Goal: Task Accomplishment & Management: Use online tool/utility

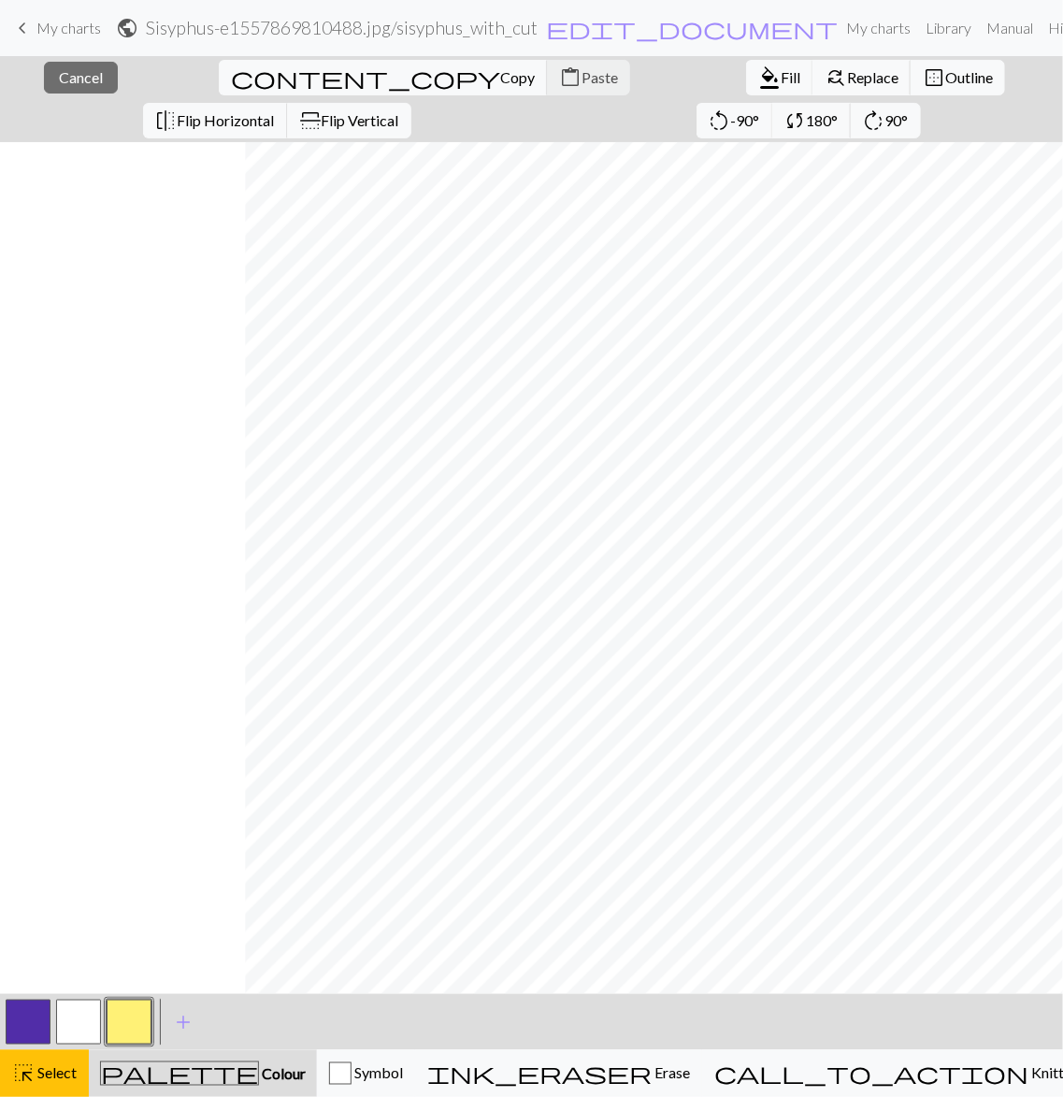
scroll to position [0, 245]
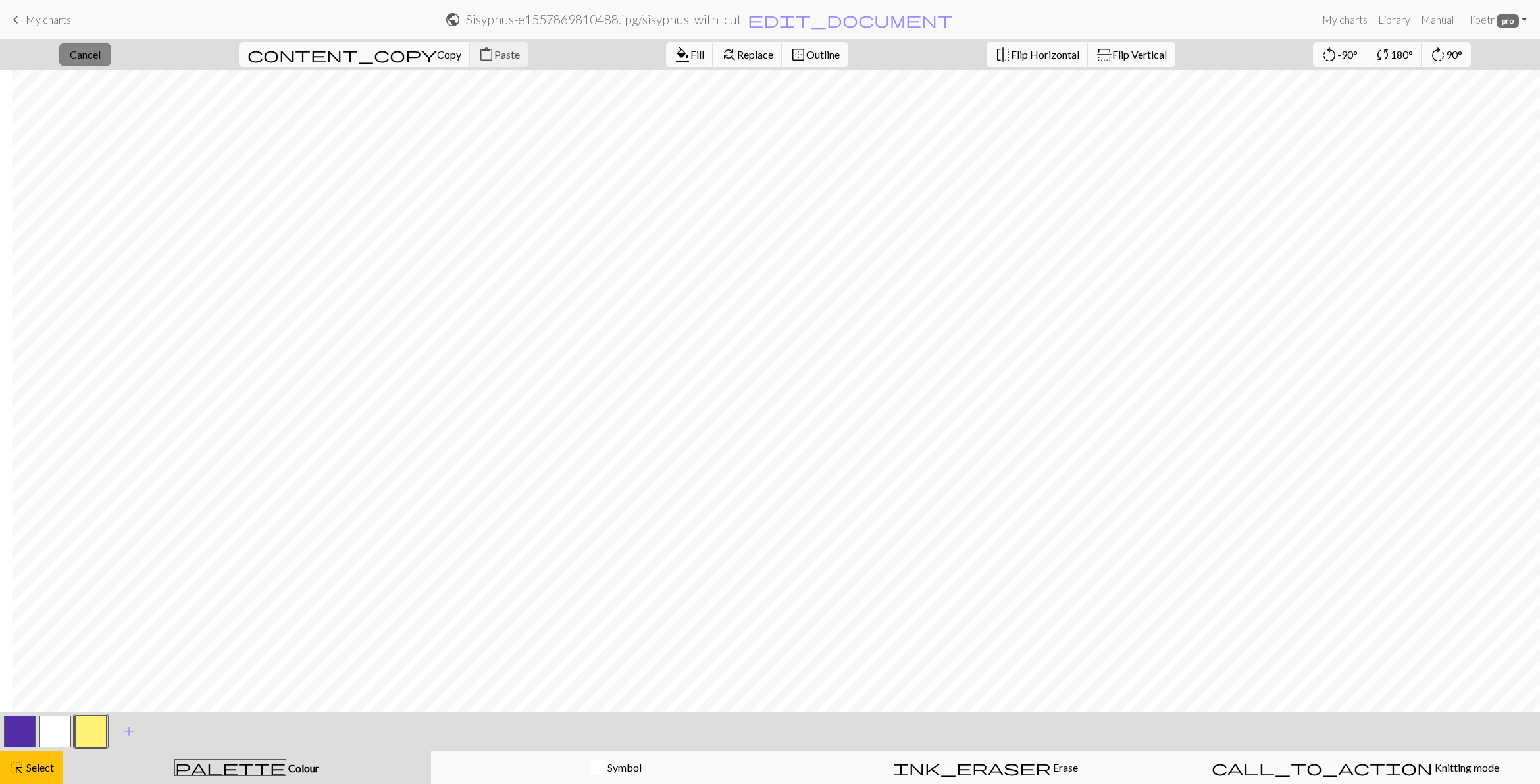
click at [92, 51] on span "Cancel" at bounding box center [85, 54] width 31 height 13
click at [747, 49] on span "save" at bounding box center [1251, 55] width 63 height 18
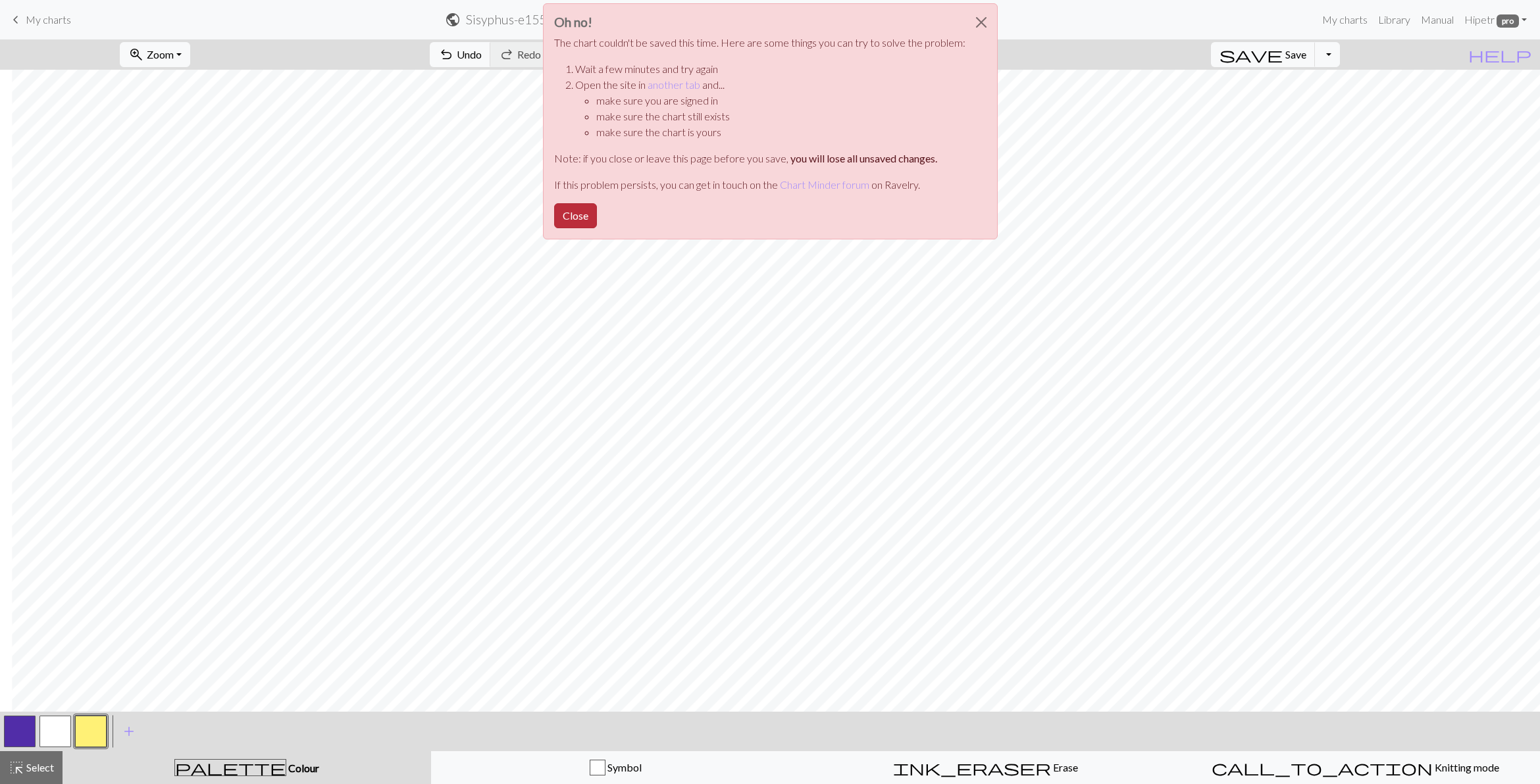
click at [578, 208] on button "Close" at bounding box center [575, 216] width 43 height 25
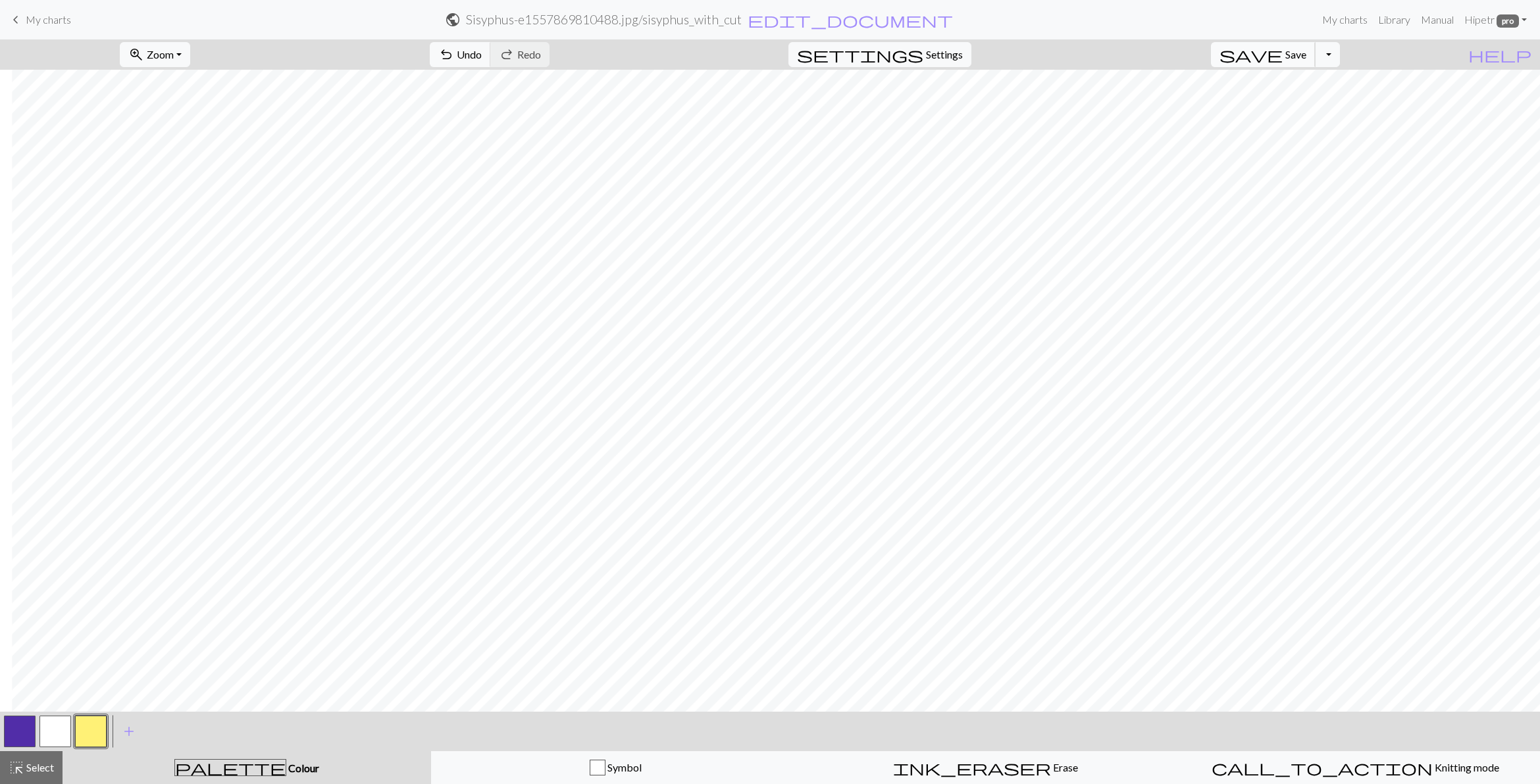
click at [747, 55] on span "Save" at bounding box center [1296, 54] width 21 height 13
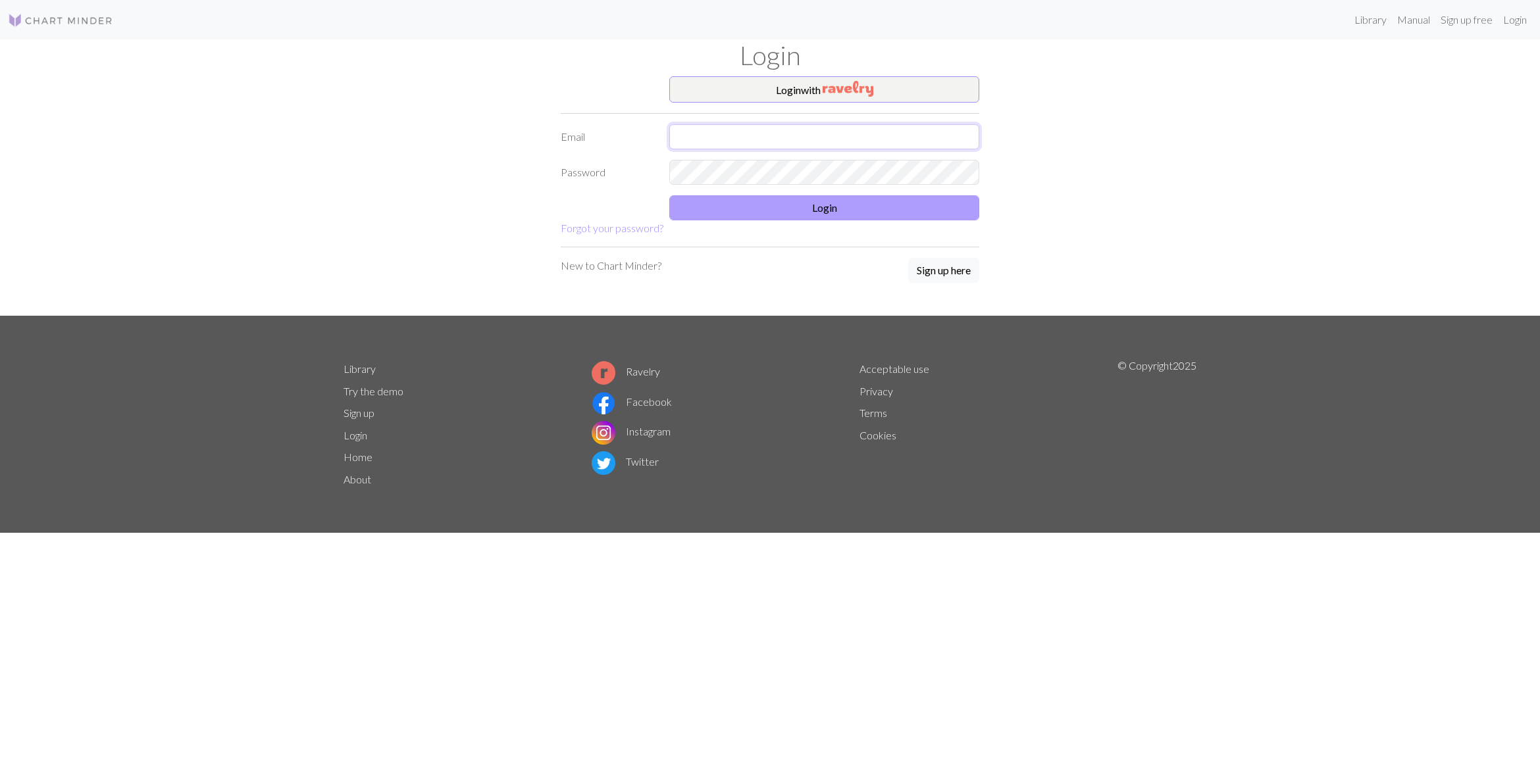
type input "[EMAIL_ADDRESS][DOMAIN_NAME]"
click at [737, 210] on button "Login" at bounding box center [824, 208] width 310 height 25
